Goal: Navigation & Orientation: Find specific page/section

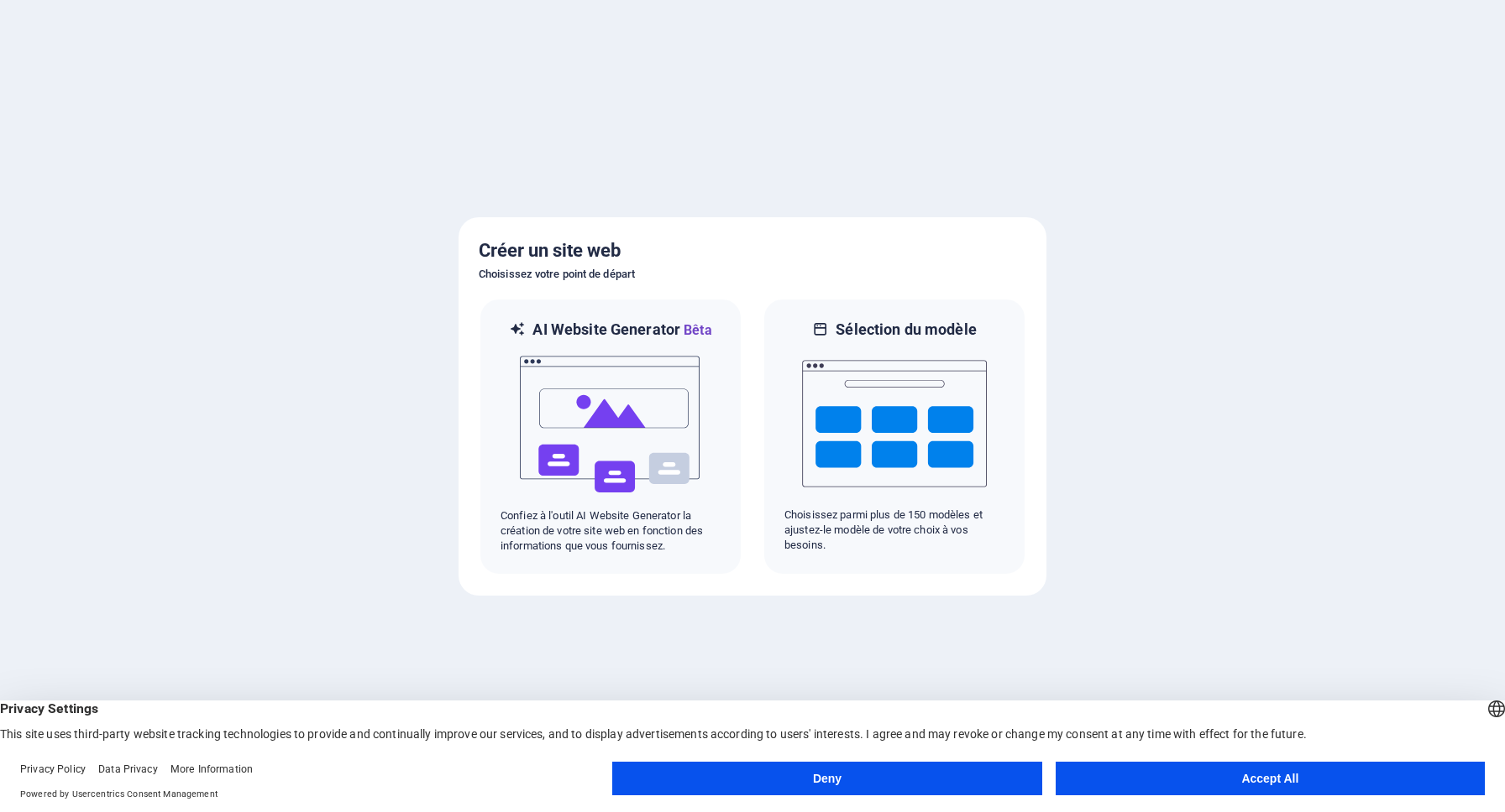
click at [1209, 773] on button "Accept All" at bounding box center [1270, 779] width 429 height 33
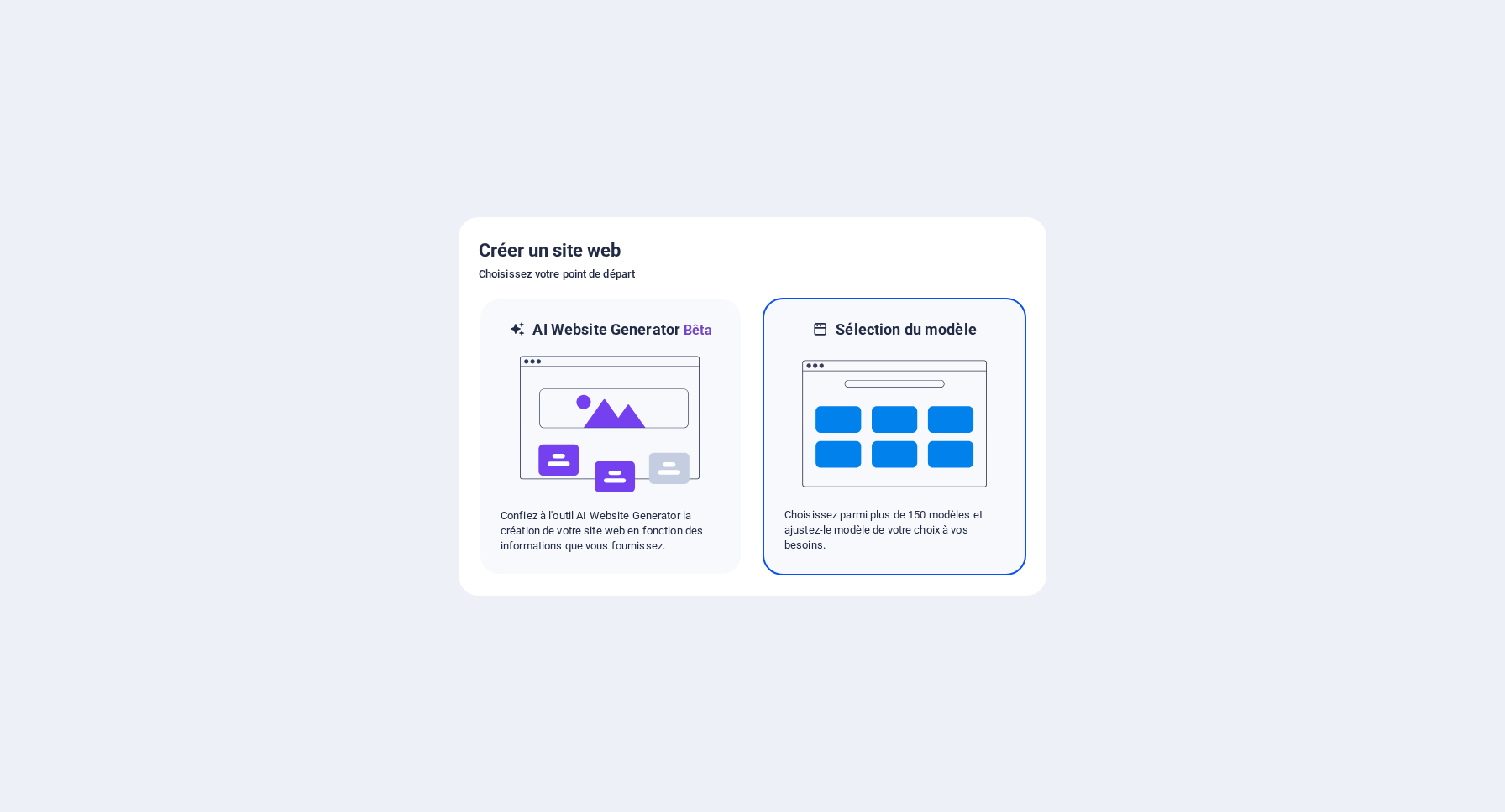
click at [910, 431] on img at bounding box center [895, 424] width 185 height 168
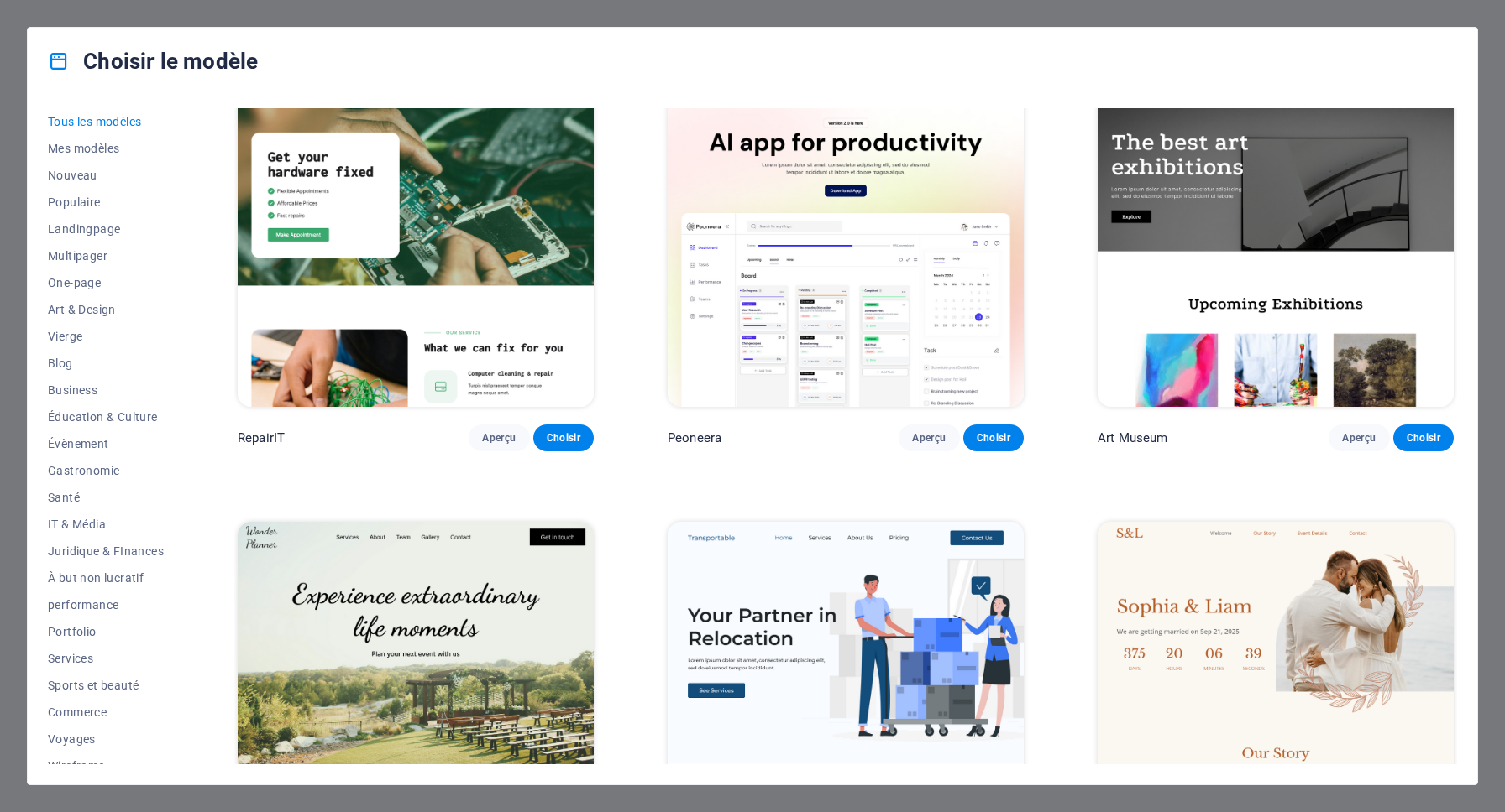
scroll to position [509, 0]
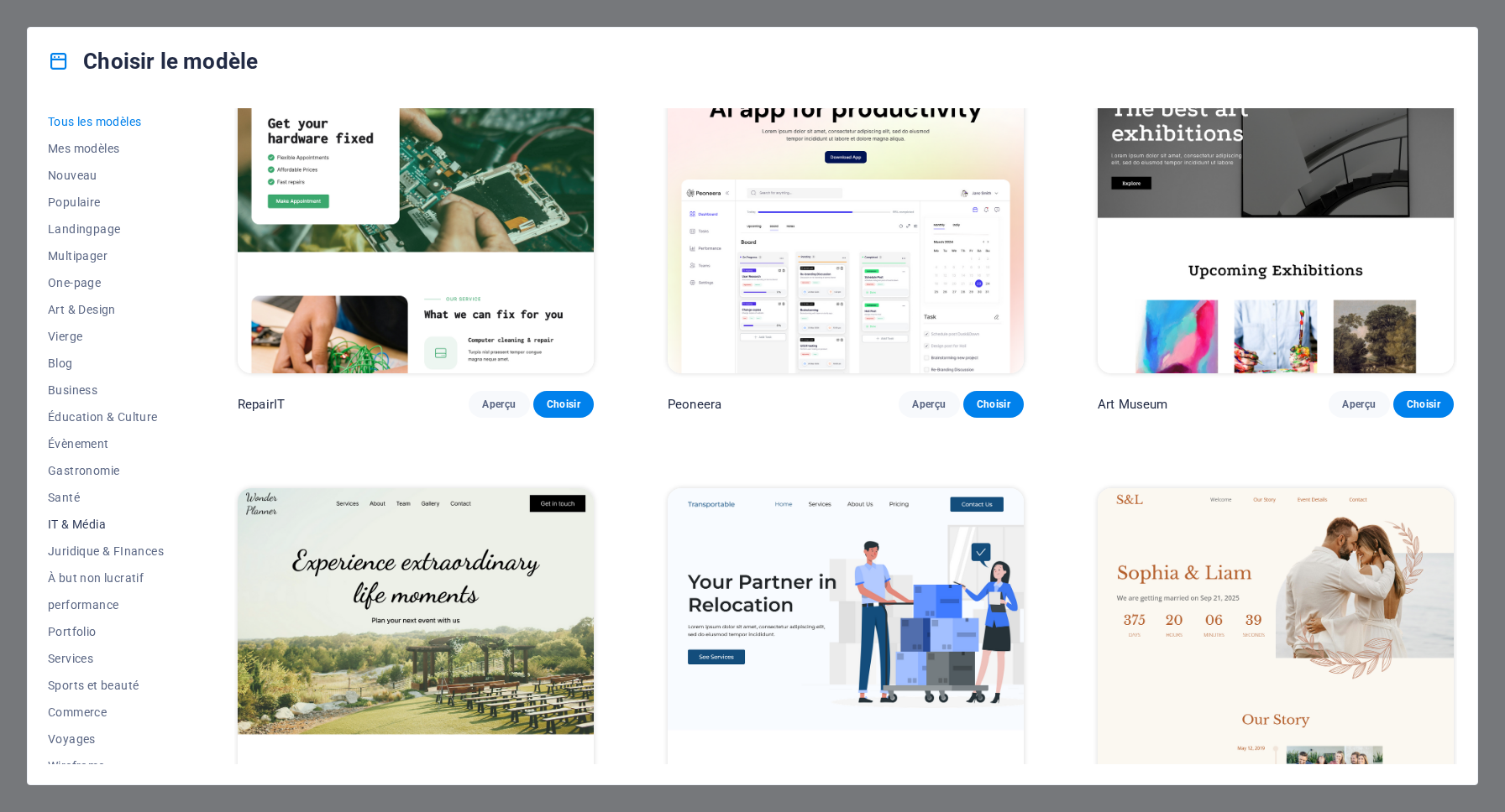
click at [95, 525] on span "IT & Média" at bounding box center [105, 525] width 116 height 14
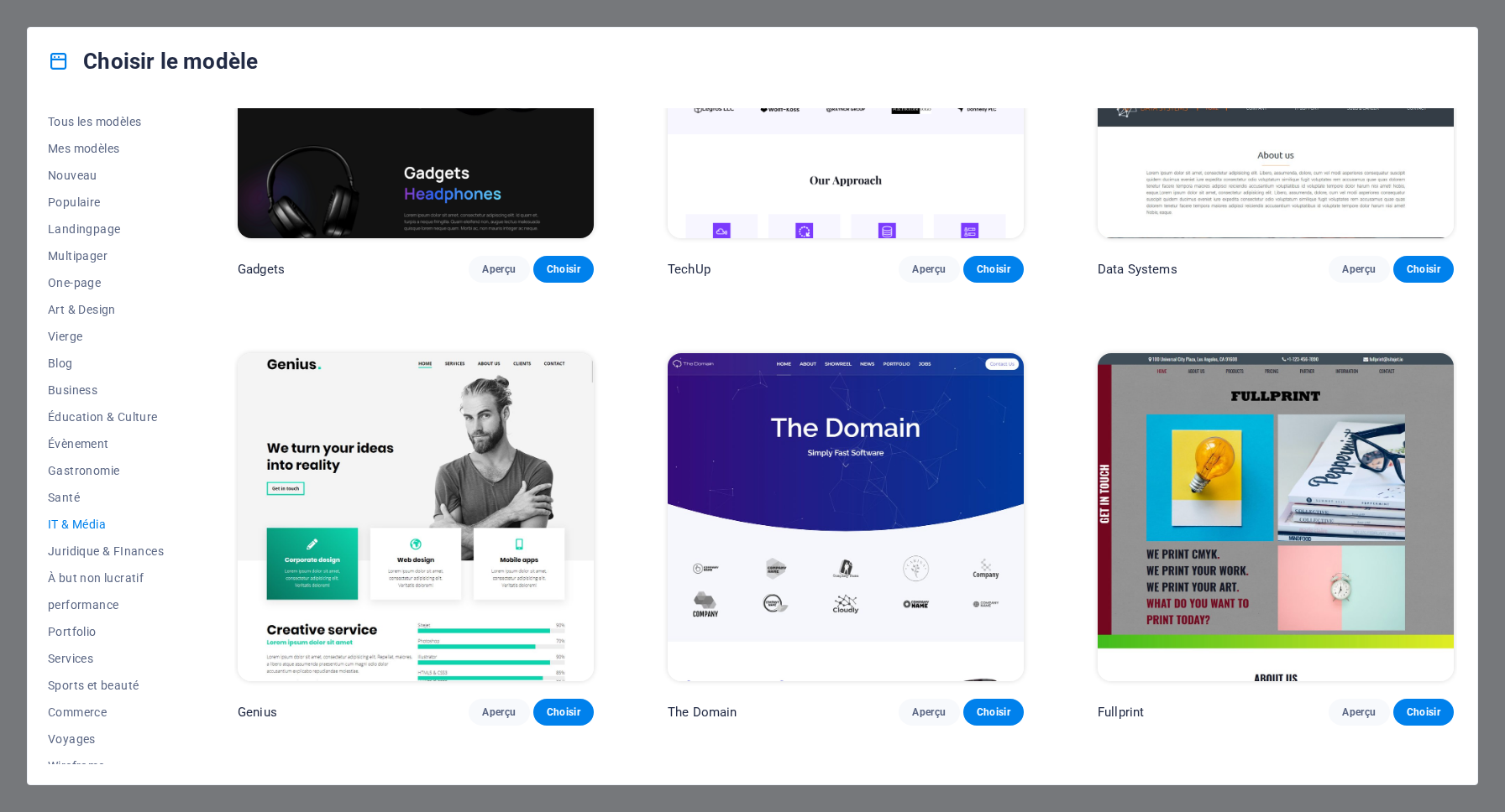
scroll to position [665, 0]
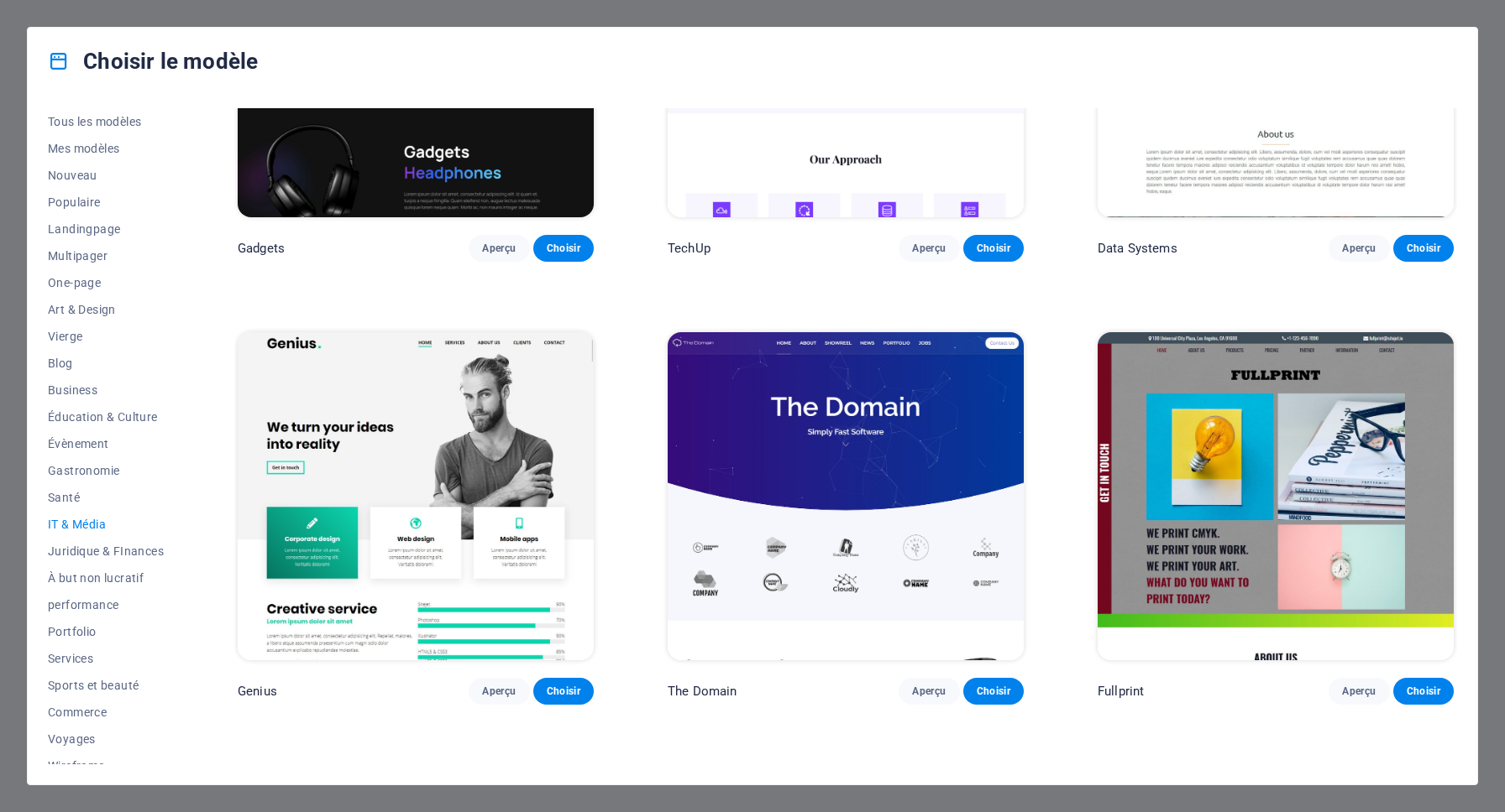
click at [400, 476] on img at bounding box center [415, 496] width 356 height 328
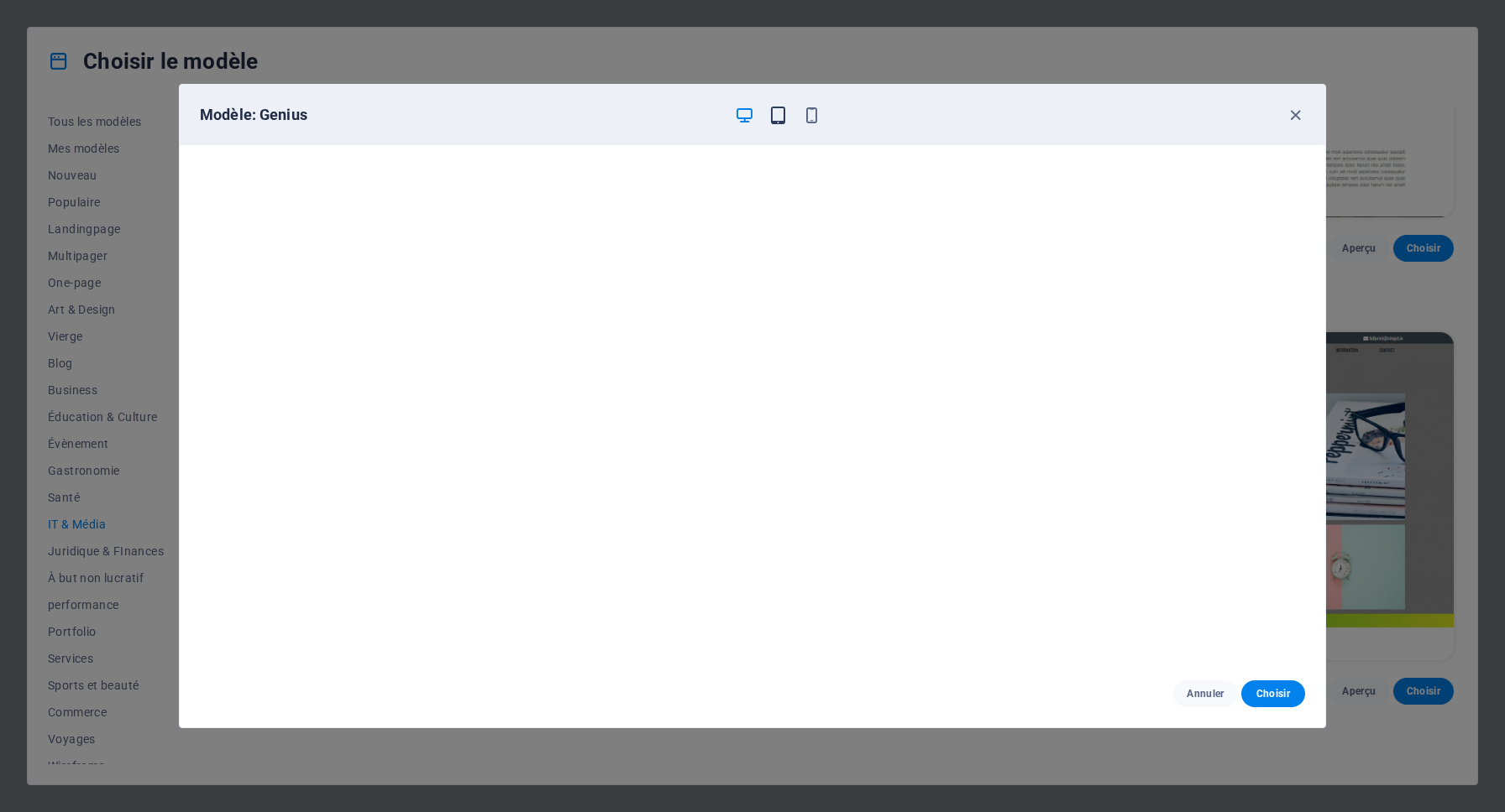
click at [780, 113] on icon "button" at bounding box center [778, 115] width 20 height 20
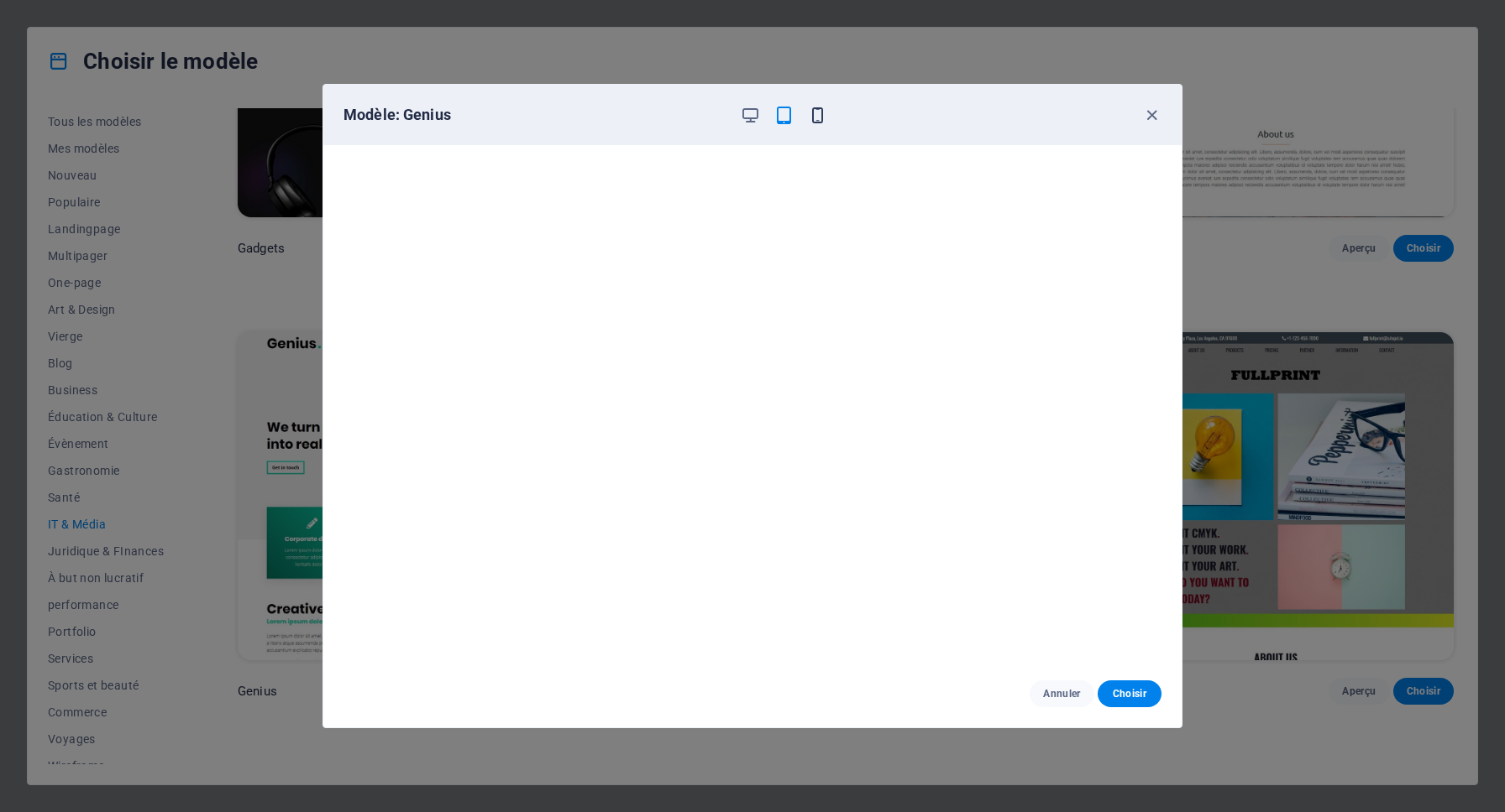
click at [812, 116] on icon "button" at bounding box center [818, 115] width 20 height 20
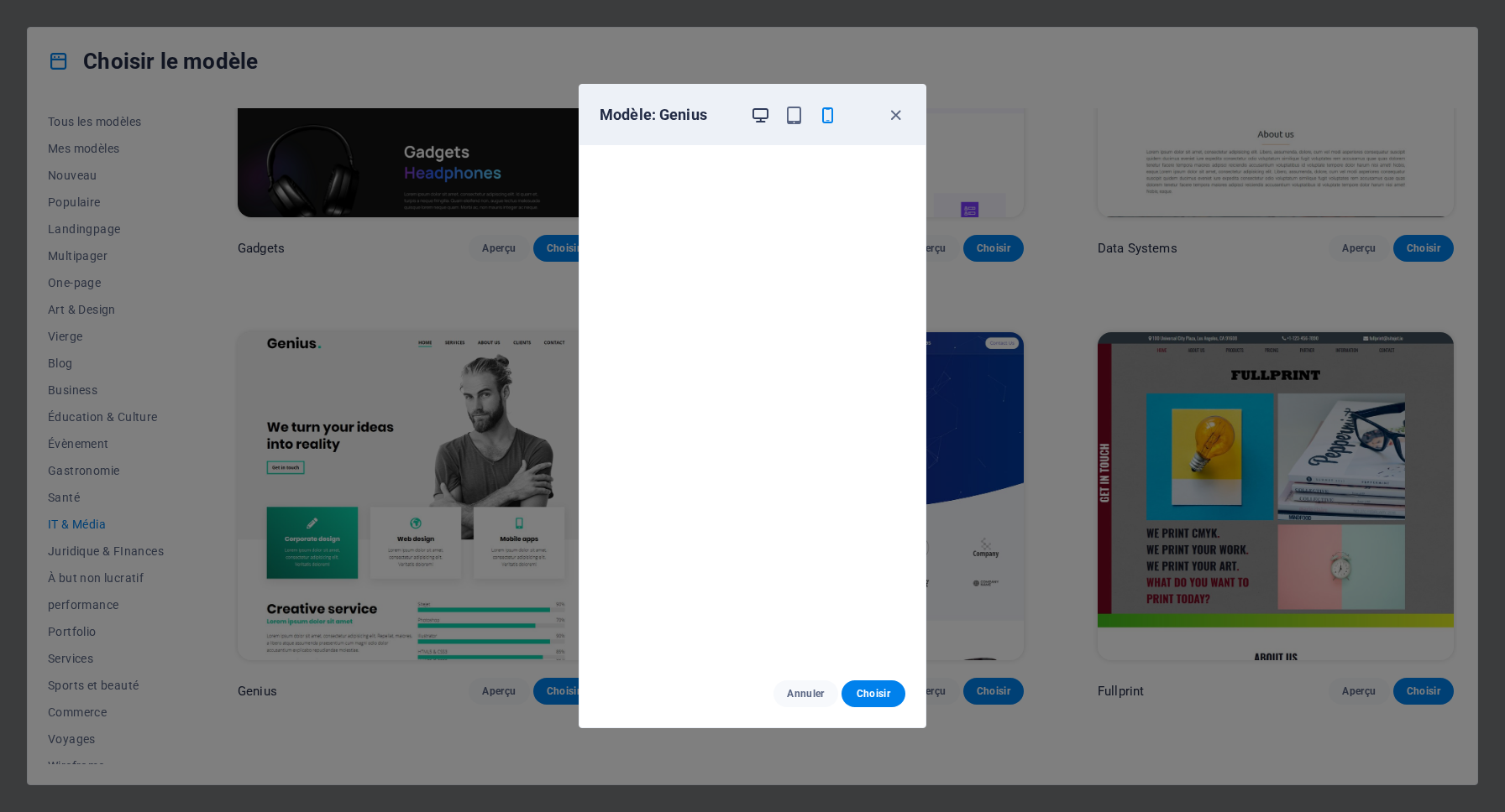
click at [755, 116] on icon "button" at bounding box center [760, 115] width 20 height 20
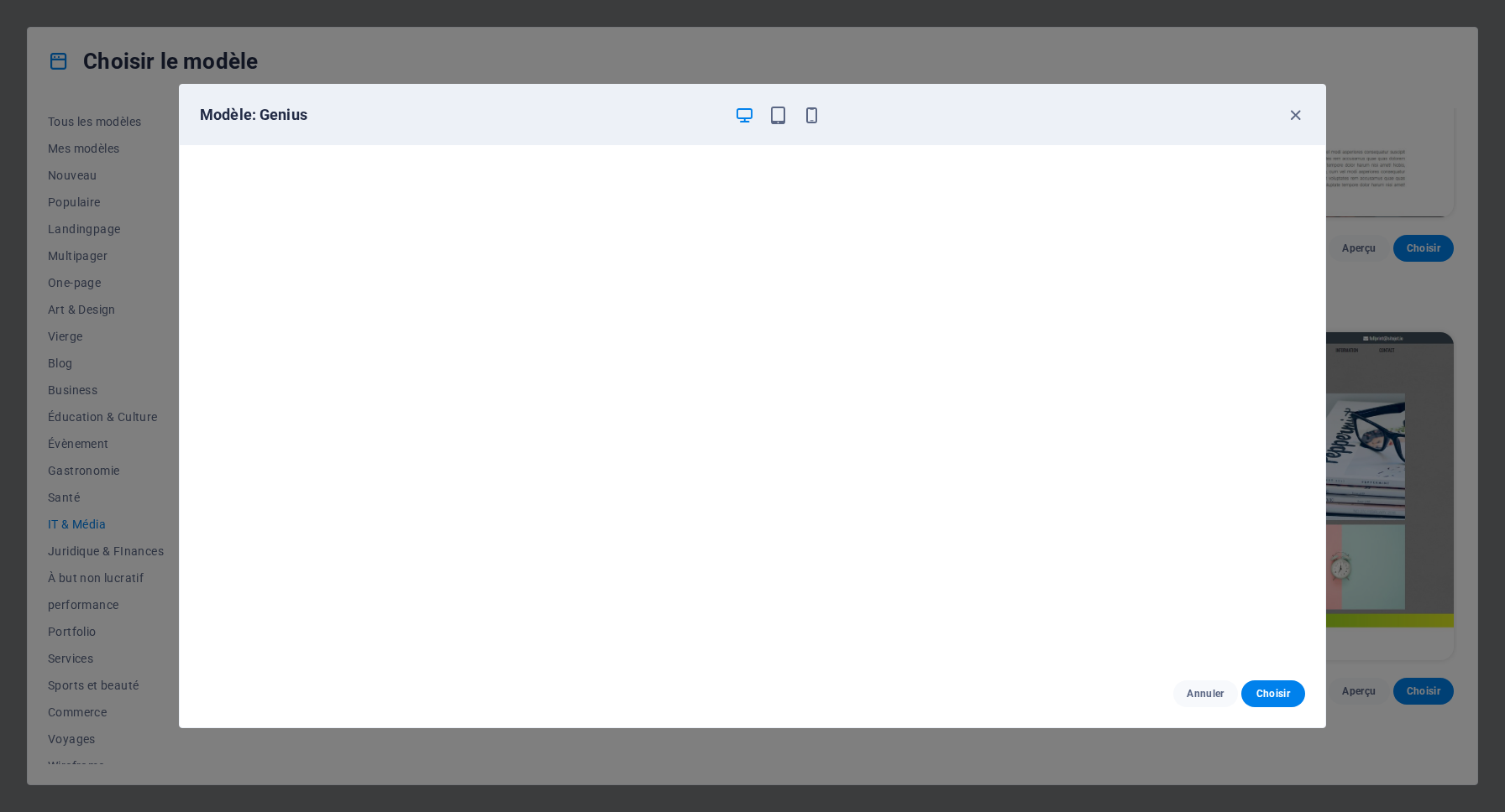
scroll to position [3, 0]
click at [1295, 117] on icon "button" at bounding box center [1295, 115] width 20 height 20
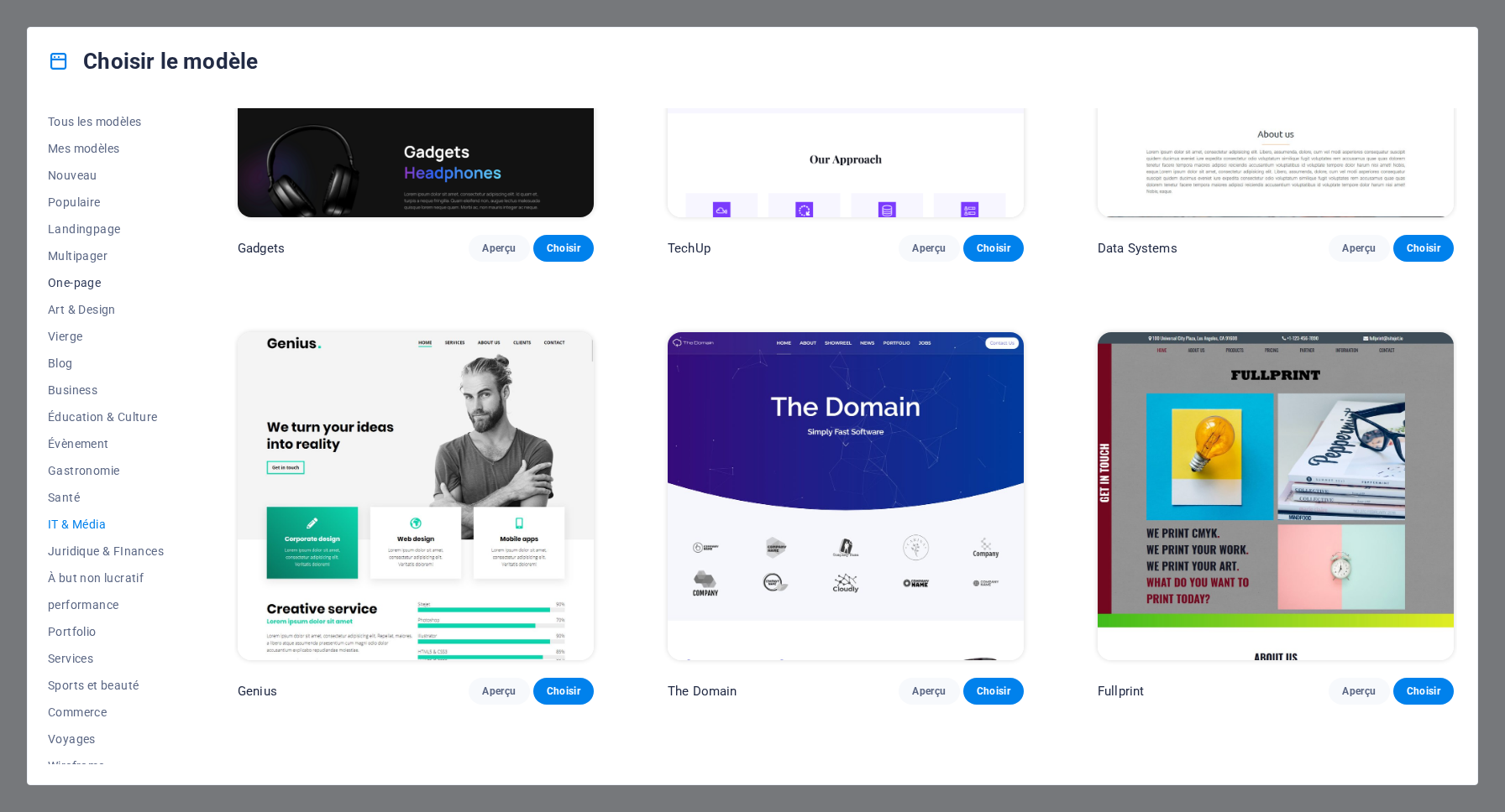
click at [74, 283] on span "One-page" at bounding box center [105, 283] width 116 height 14
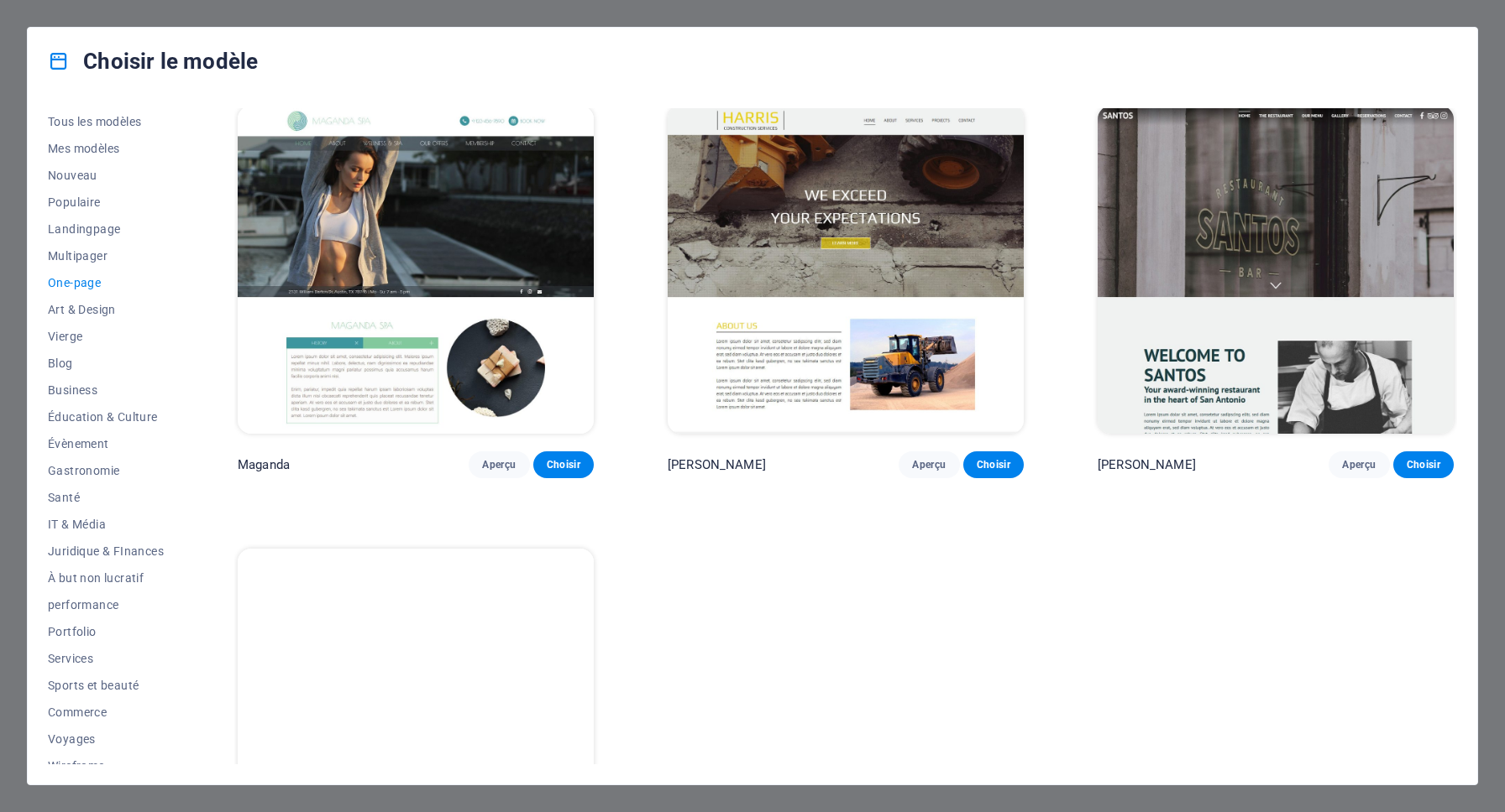
scroll to position [9843, 0]
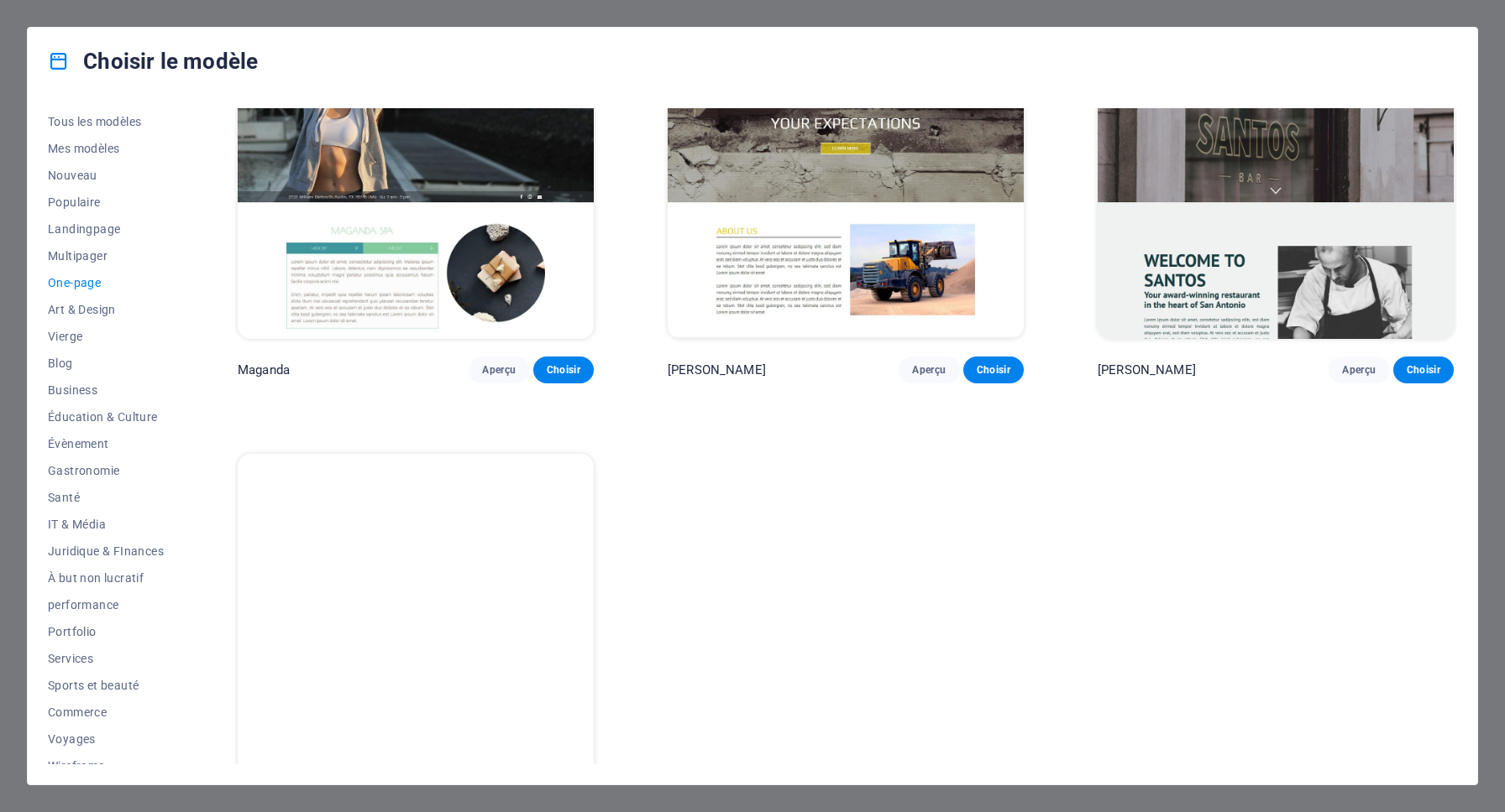
click at [1499, 72] on div "Choisir le modèle Tous les modèles Mes modèles Nouveau Populaire Landingpage Mu…" at bounding box center [752, 406] width 1505 height 812
